Goal: Transaction & Acquisition: Book appointment/travel/reservation

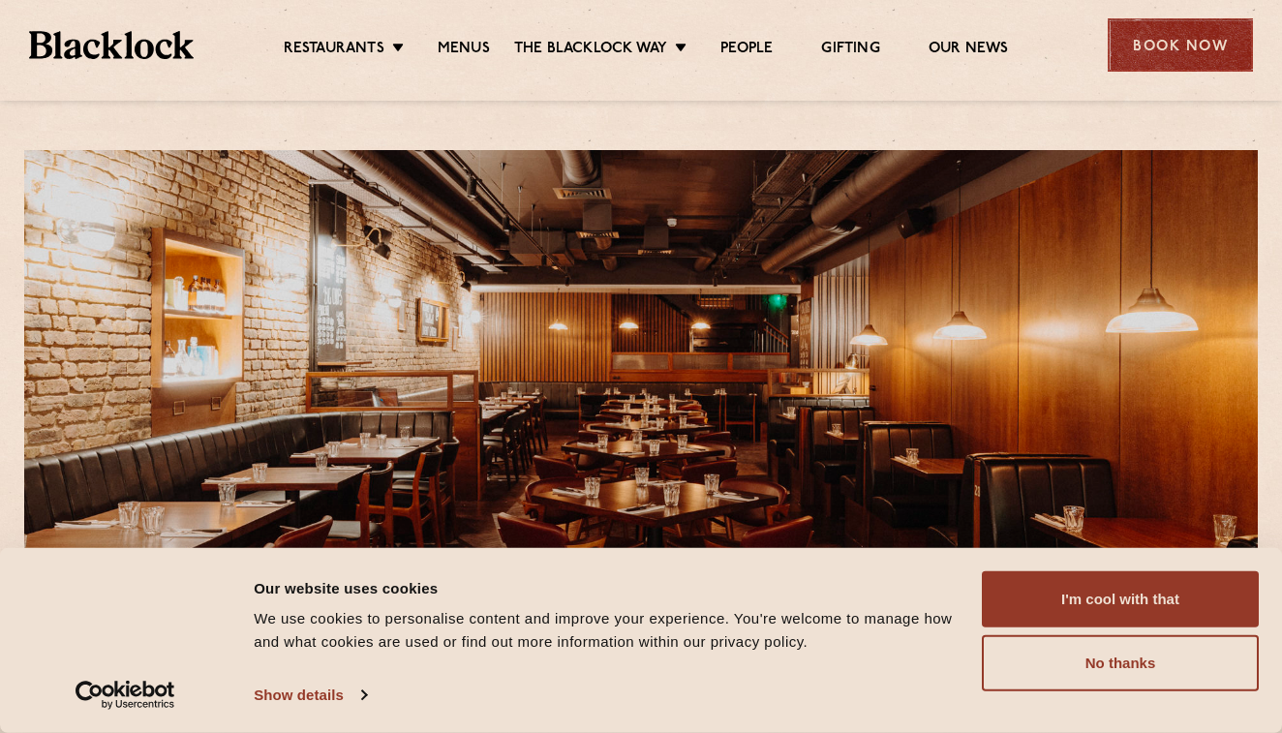
click at [1160, 59] on div "Book Now" at bounding box center [1179, 44] width 145 height 53
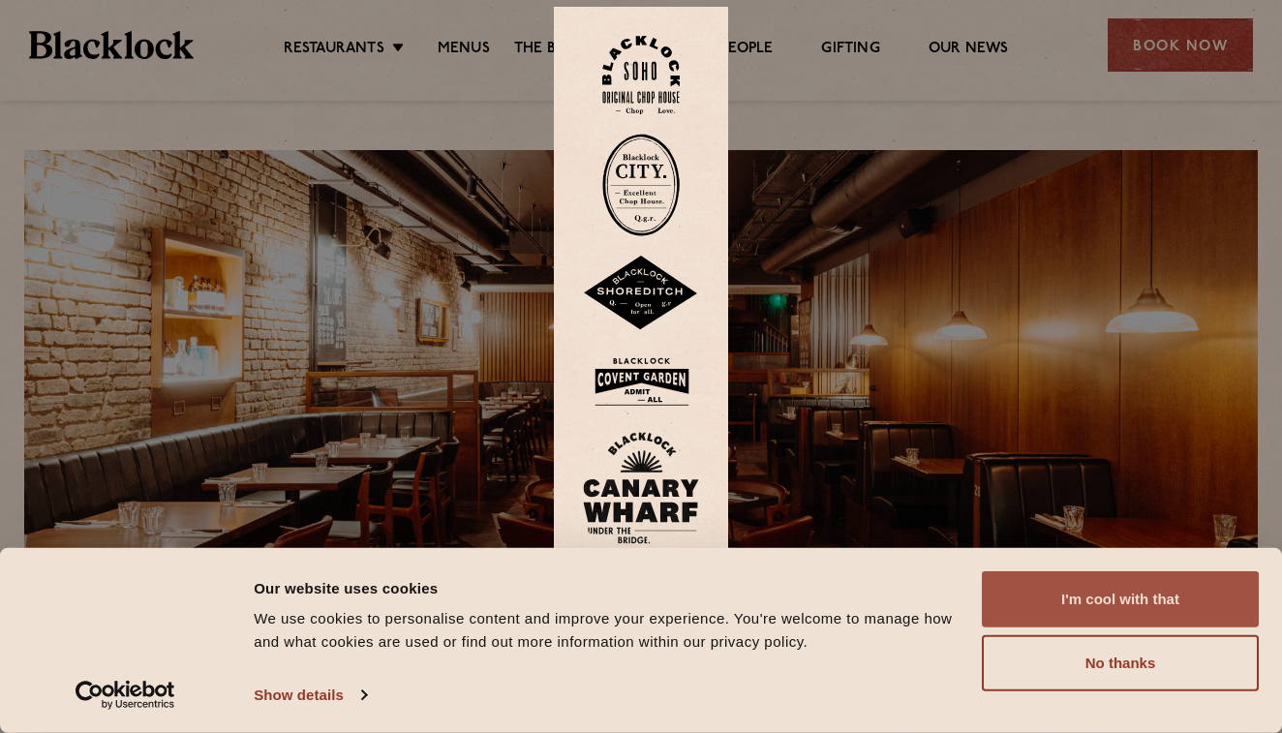
click at [1121, 605] on button "I'm cool with that" at bounding box center [1120, 599] width 277 height 56
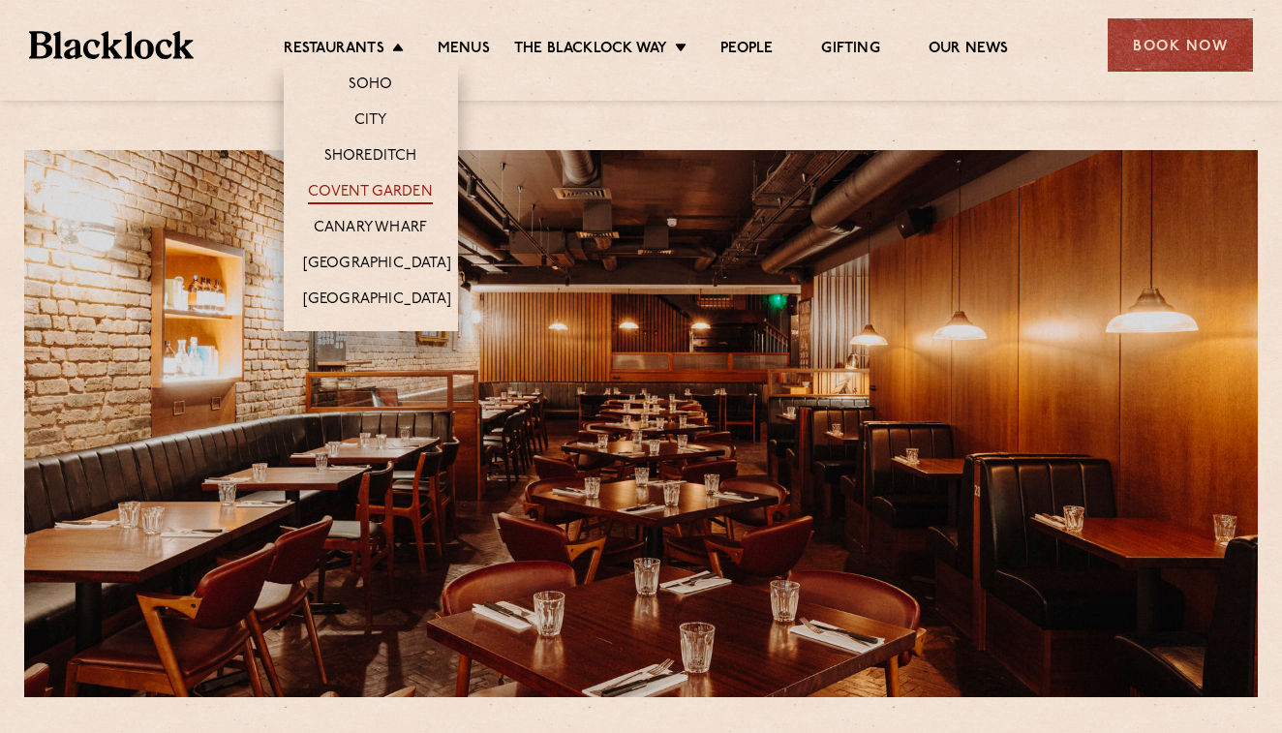
click at [374, 192] on link "Covent Garden" at bounding box center [370, 193] width 125 height 21
click at [375, 196] on link "Covent Garden" at bounding box center [370, 193] width 125 height 21
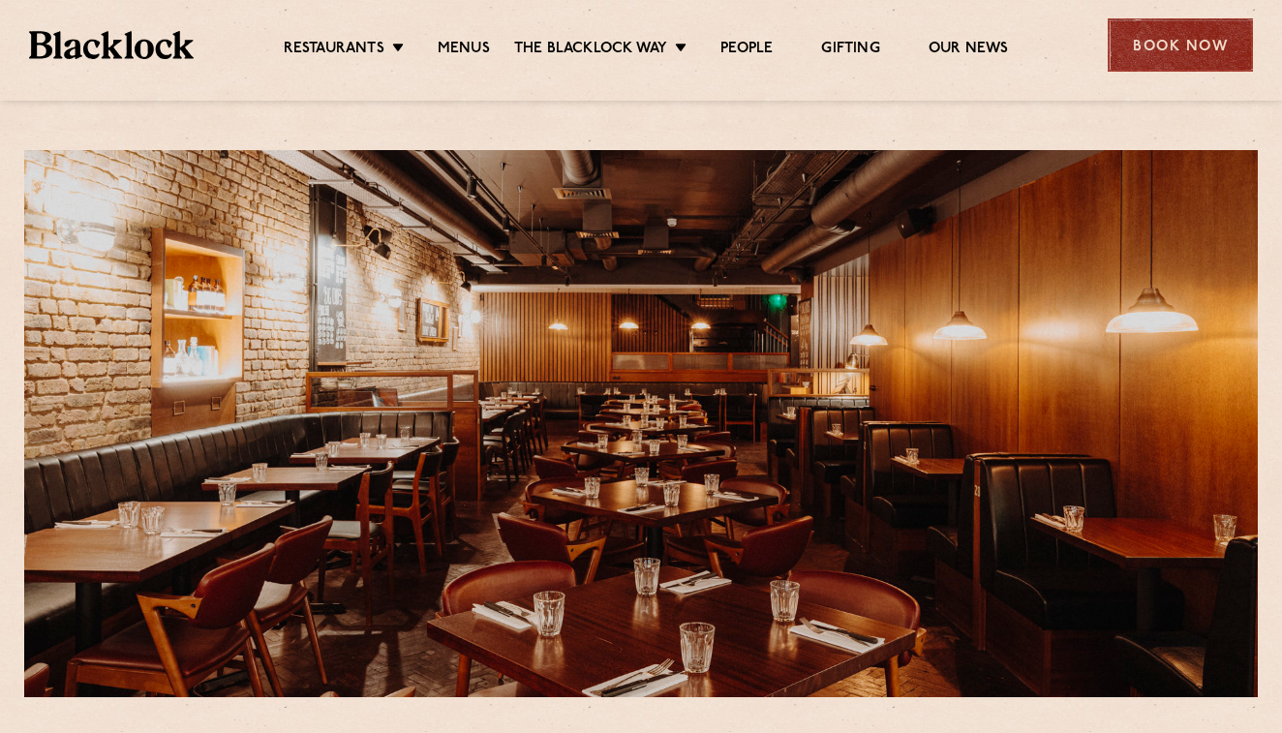
click at [1196, 38] on div "Book Now" at bounding box center [1179, 44] width 145 height 53
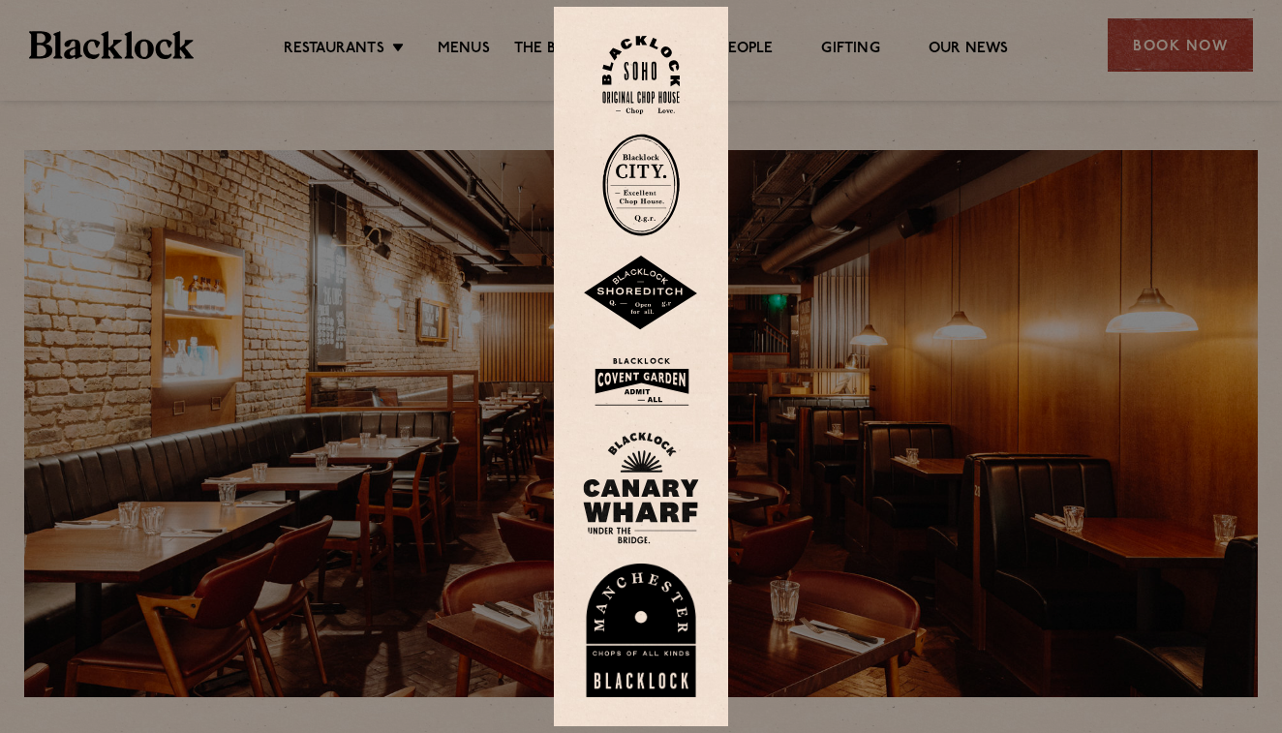
click at [949, 328] on div at bounding box center [641, 366] width 1282 height 733
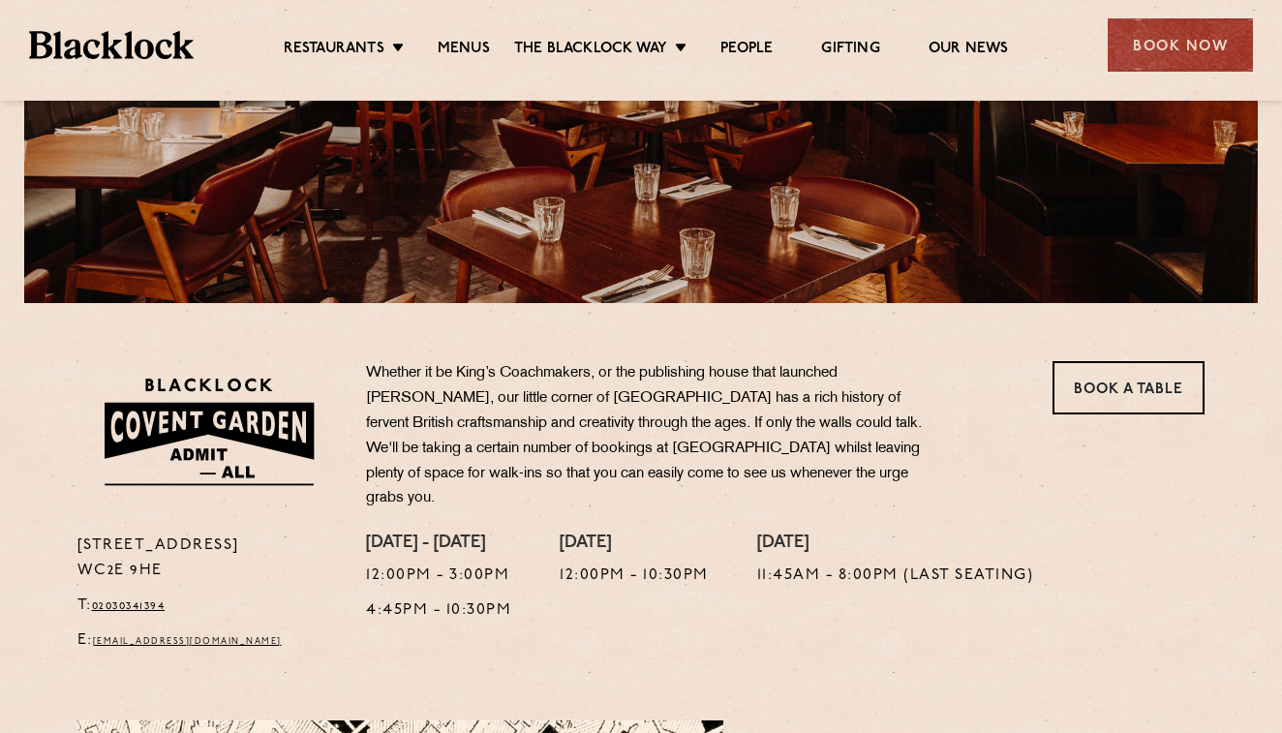
scroll to position [633, 0]
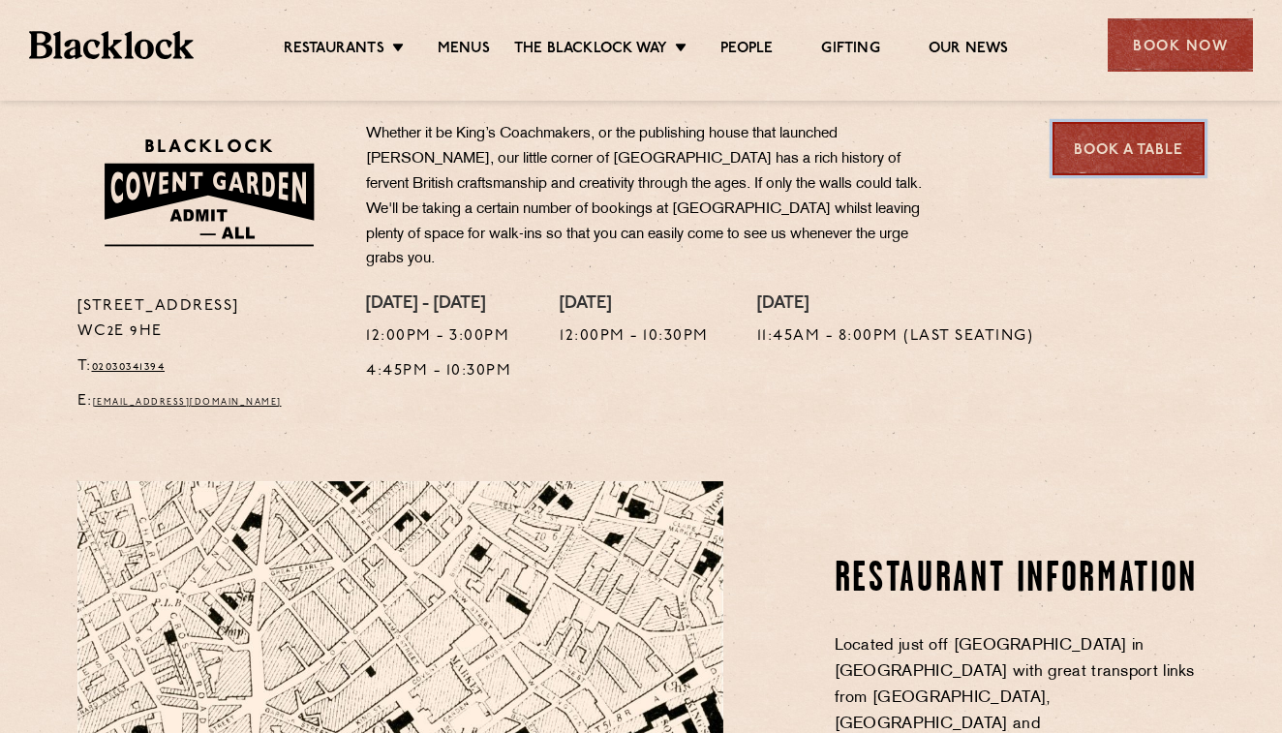
click at [1145, 145] on link "Book a Table" at bounding box center [1128, 148] width 152 height 53
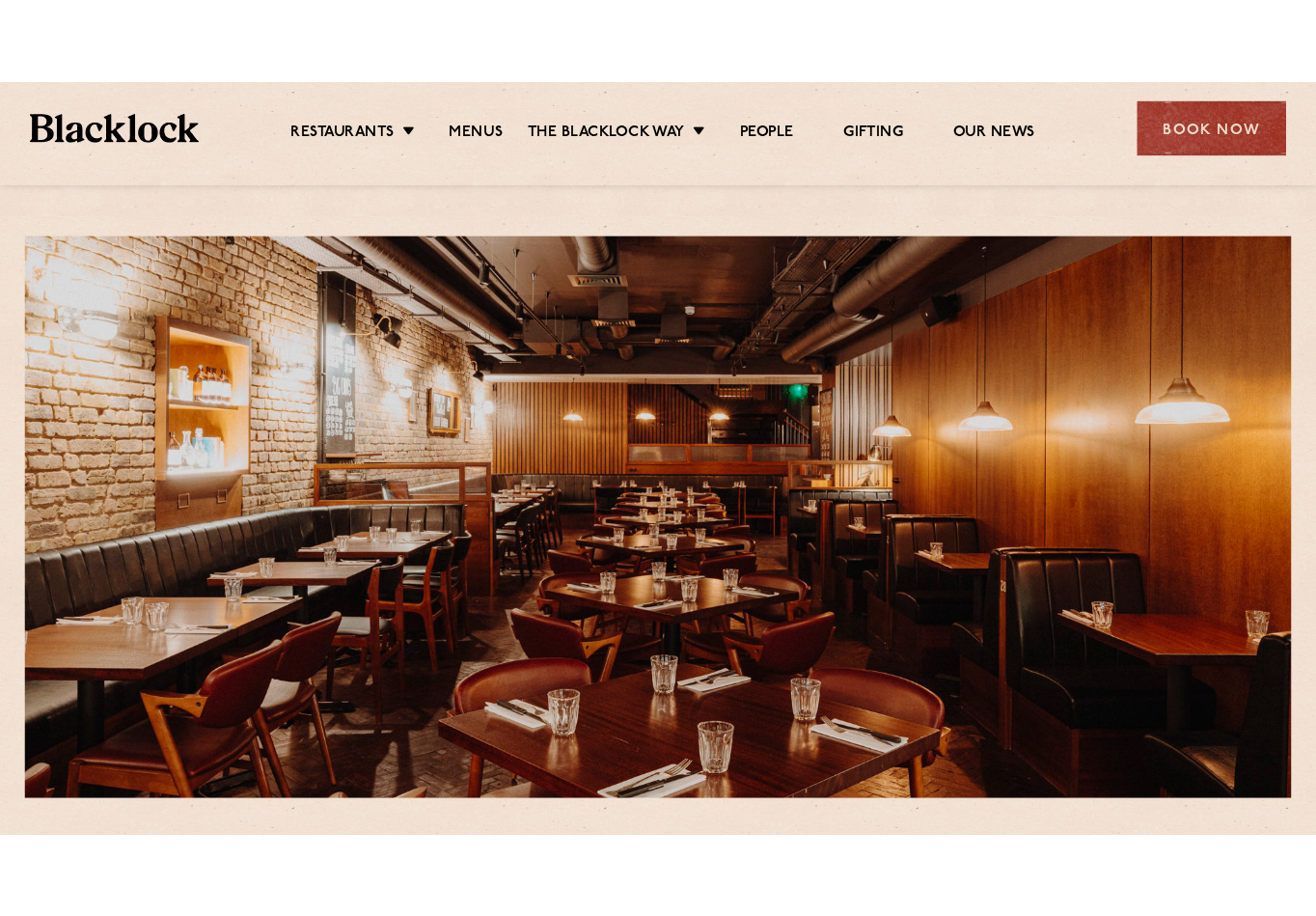
scroll to position [649, 0]
